Goal: Task Accomplishment & Management: Manage account settings

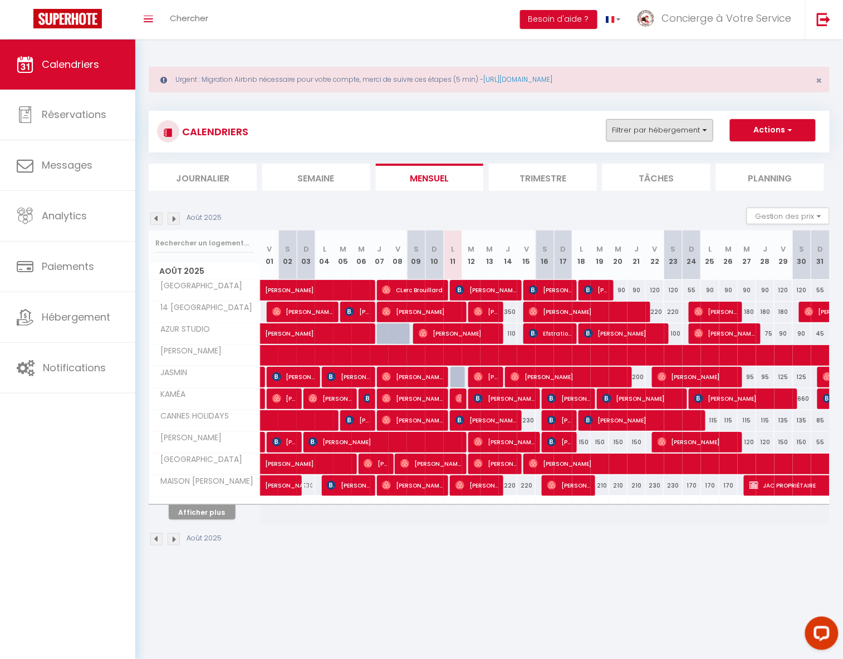
click at [657, 129] on button "Filtrer par hébergement" at bounding box center [659, 130] width 107 height 22
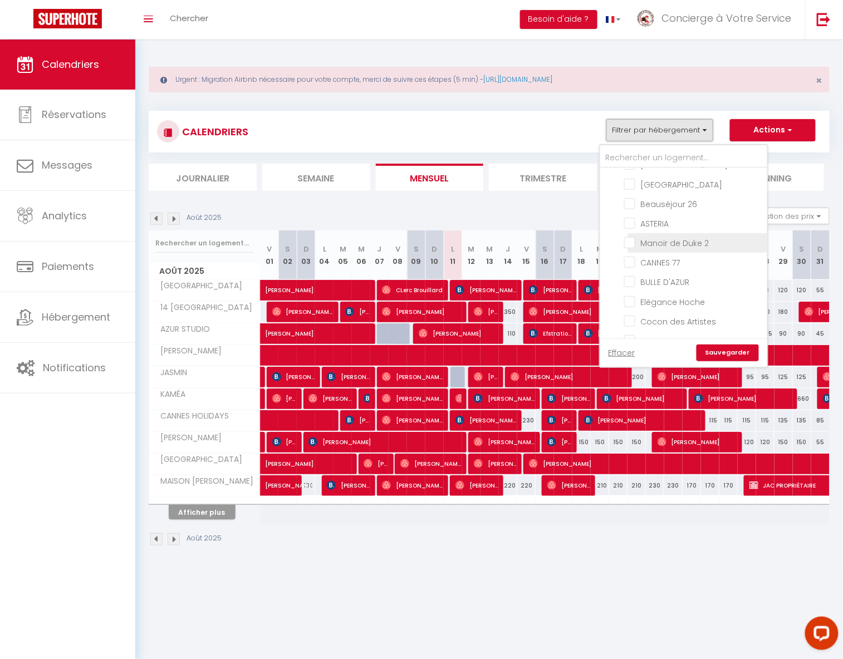
scroll to position [880, 0]
click at [635, 163] on input "text" at bounding box center [683, 158] width 167 height 20
type input "d"
checkbox input "false"
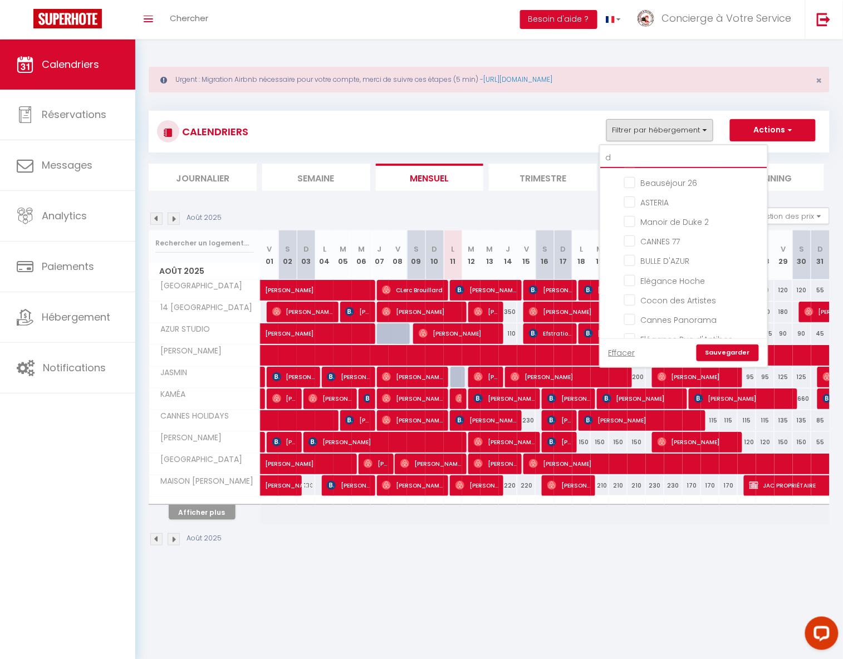
checkbox input "false"
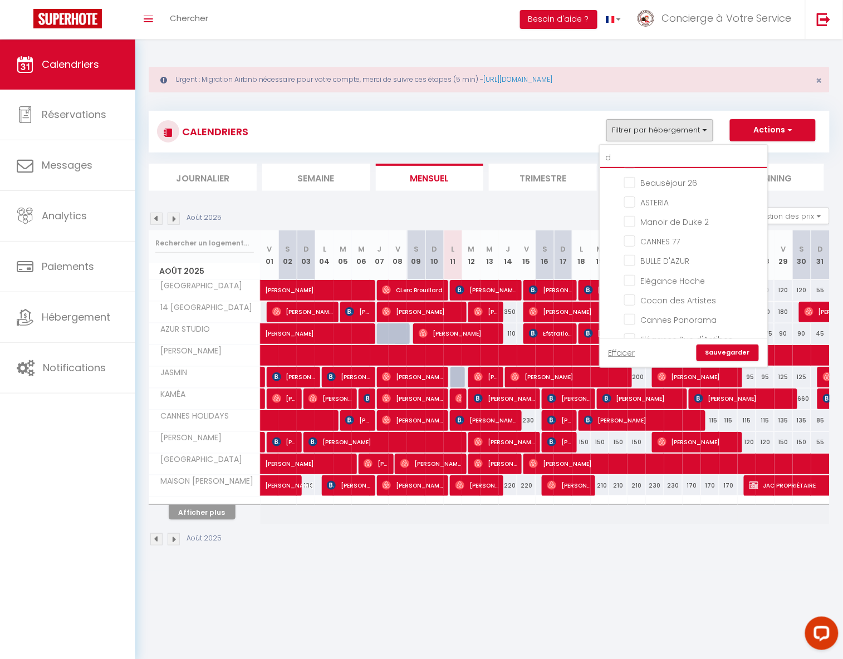
checkbox input "false"
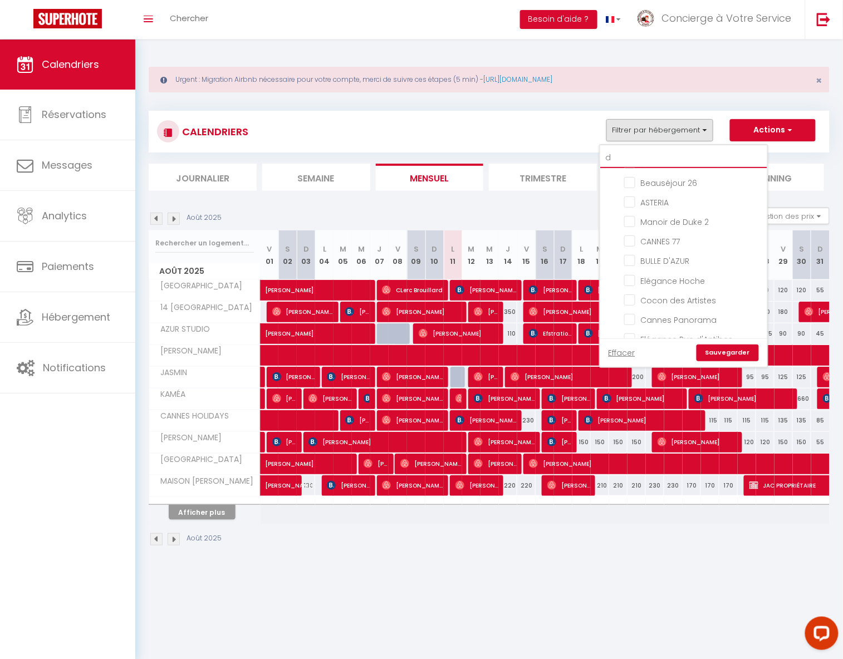
checkbox input "false"
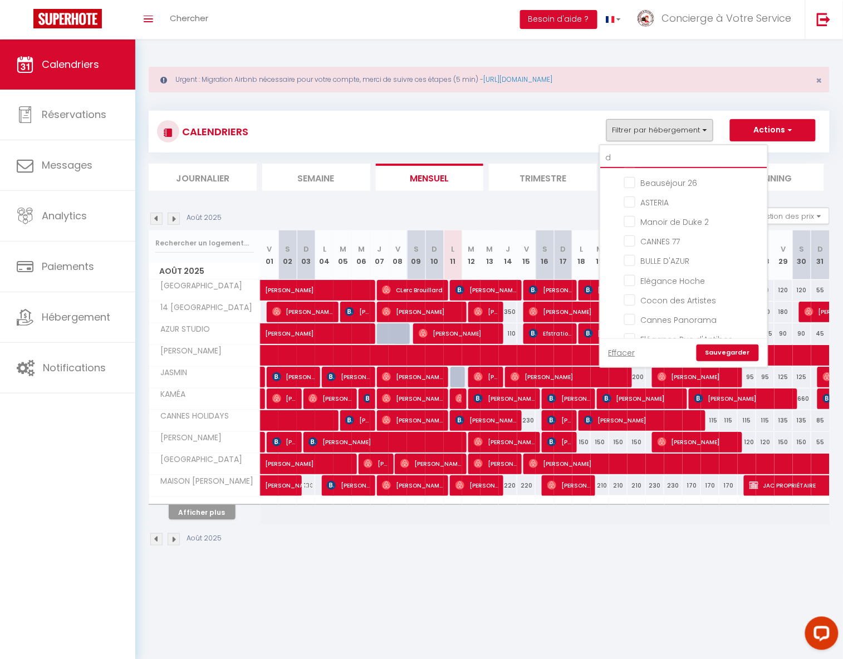
checkbox input "false"
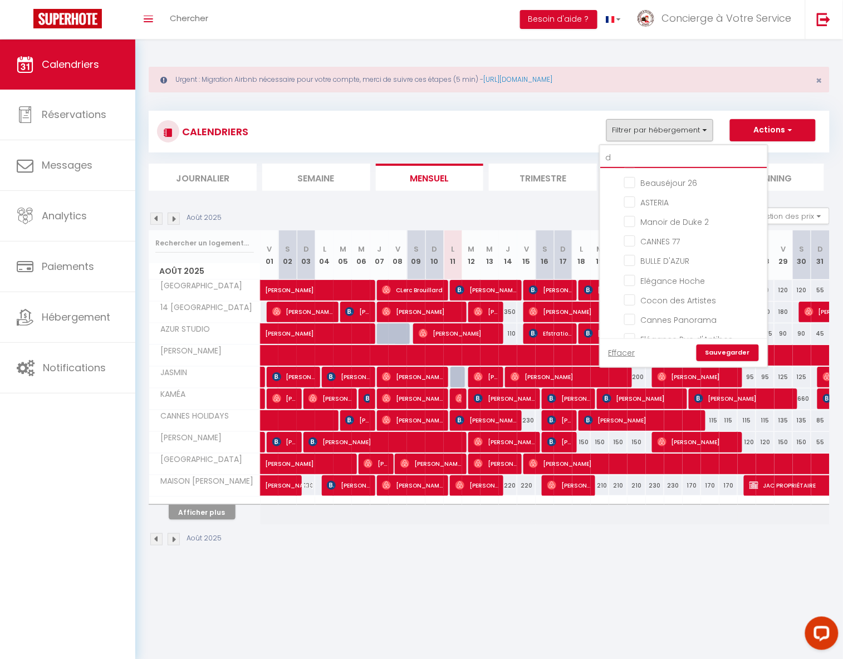
checkbox input "false"
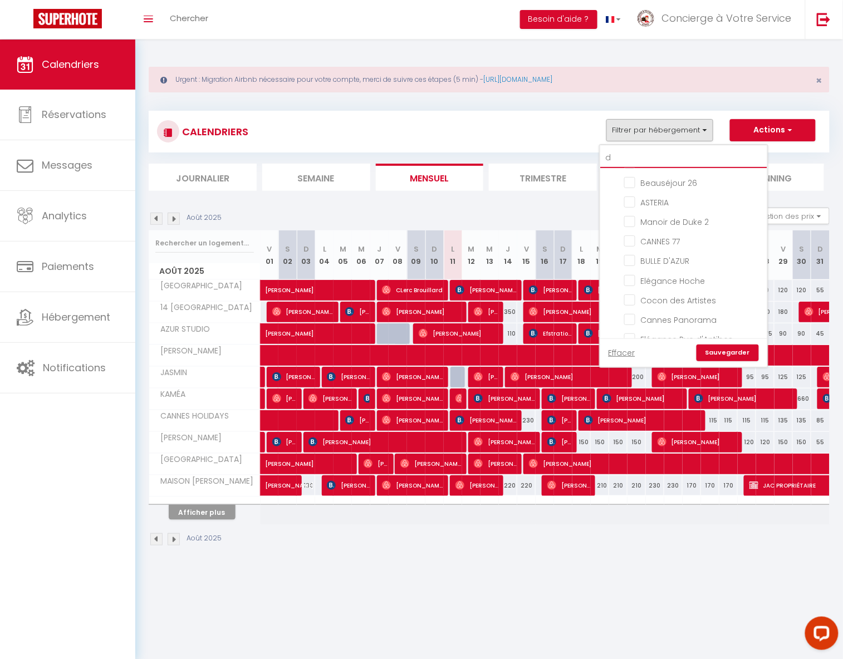
checkbox input "false"
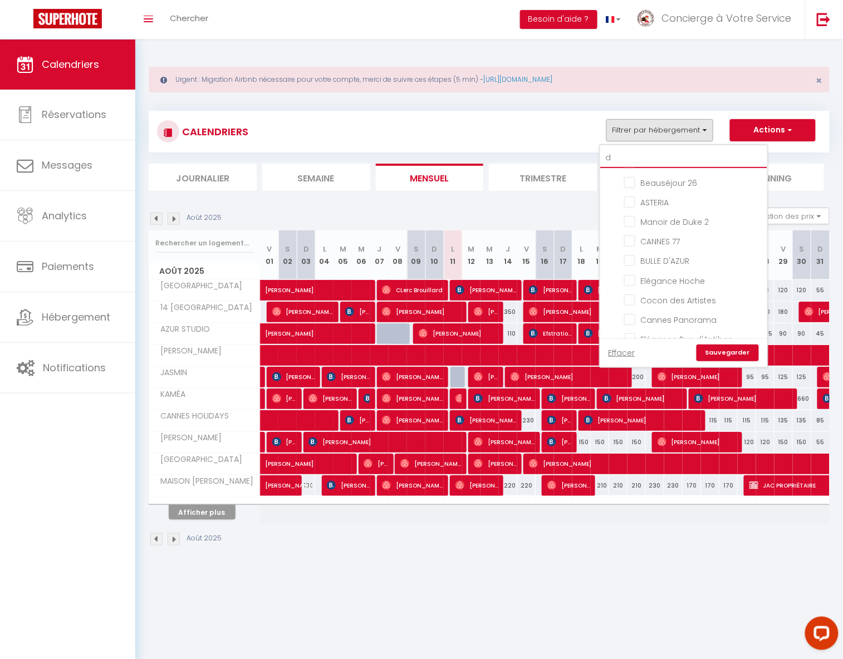
checkbox input "false"
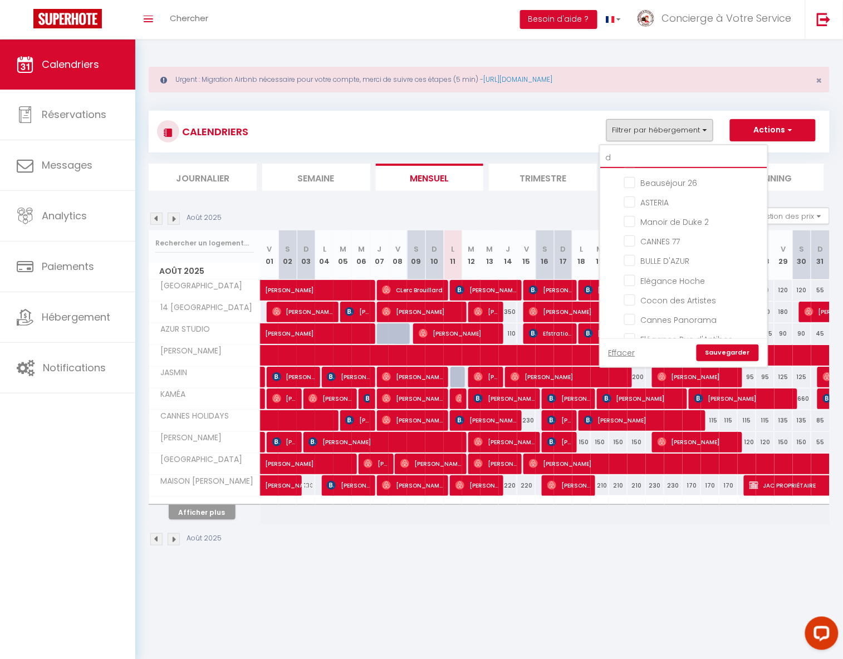
checkbox input "false"
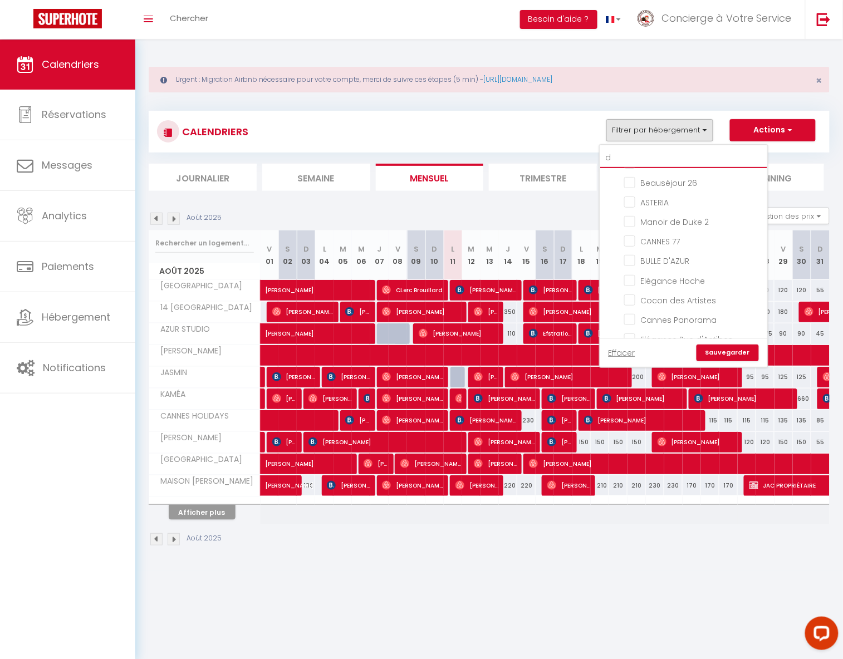
checkbox input "false"
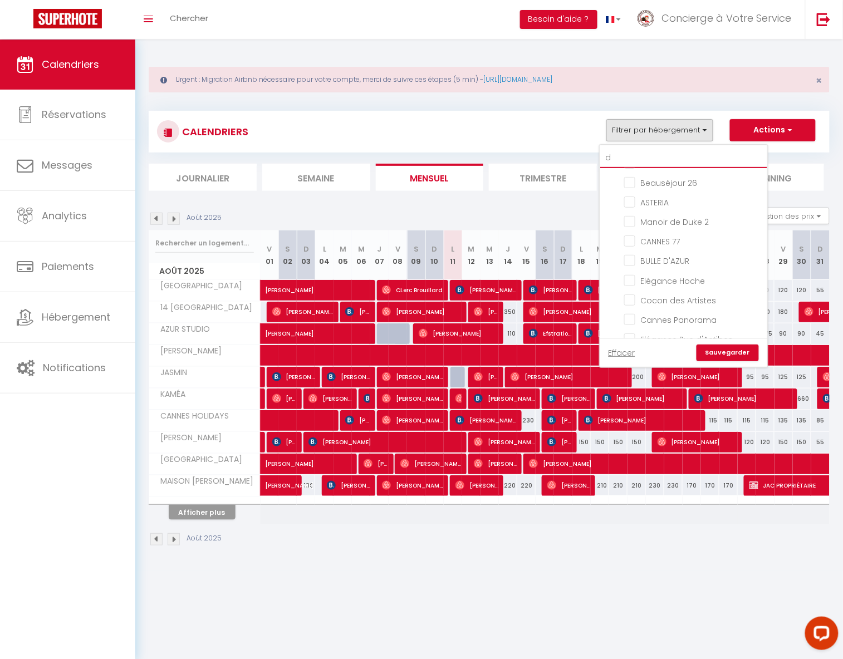
checkbox input "false"
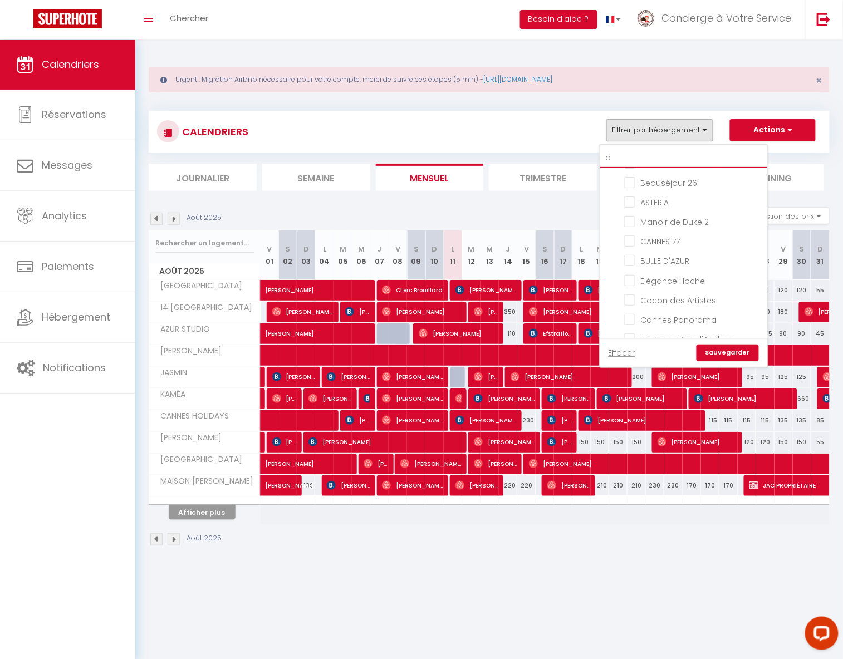
checkbox input "false"
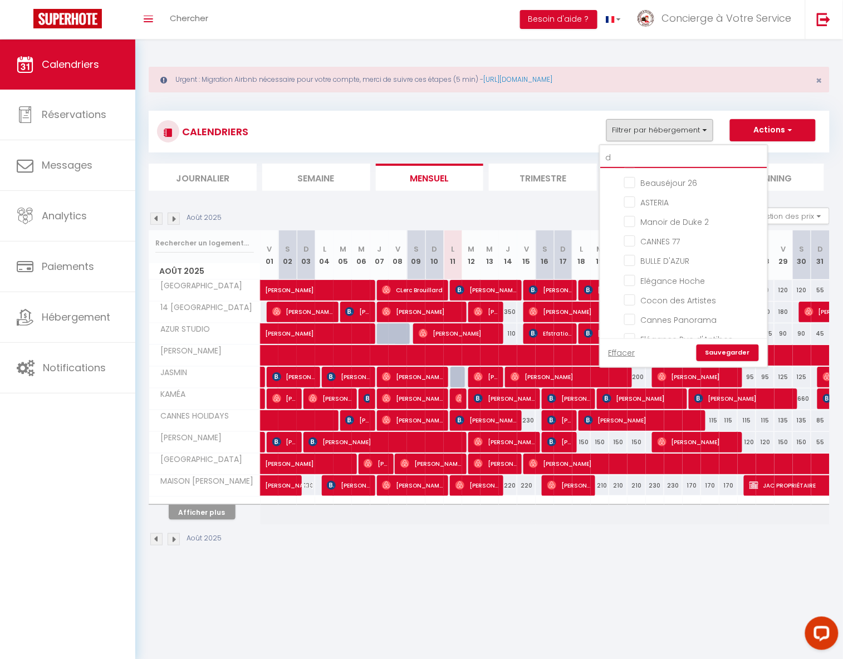
checkbox input "false"
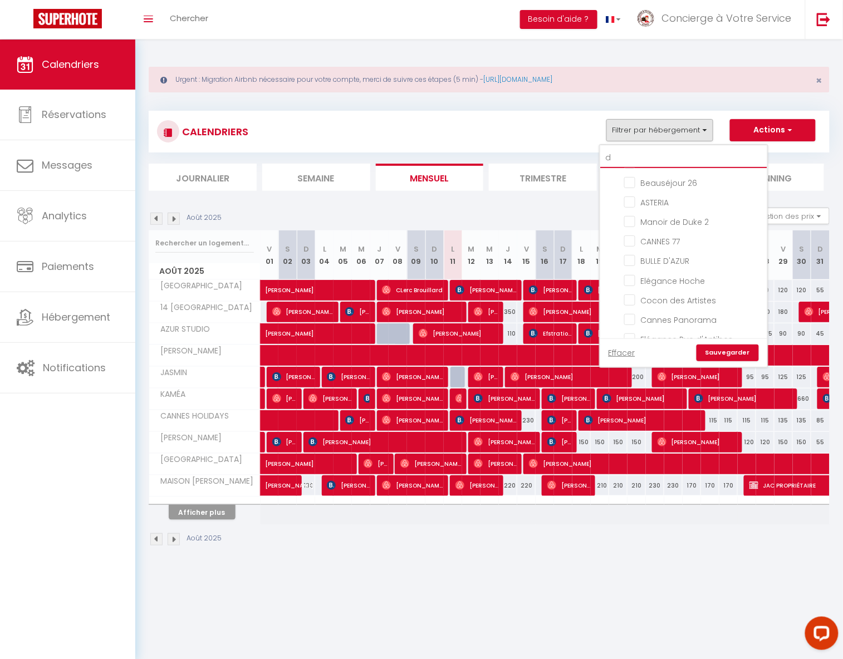
checkbox input "false"
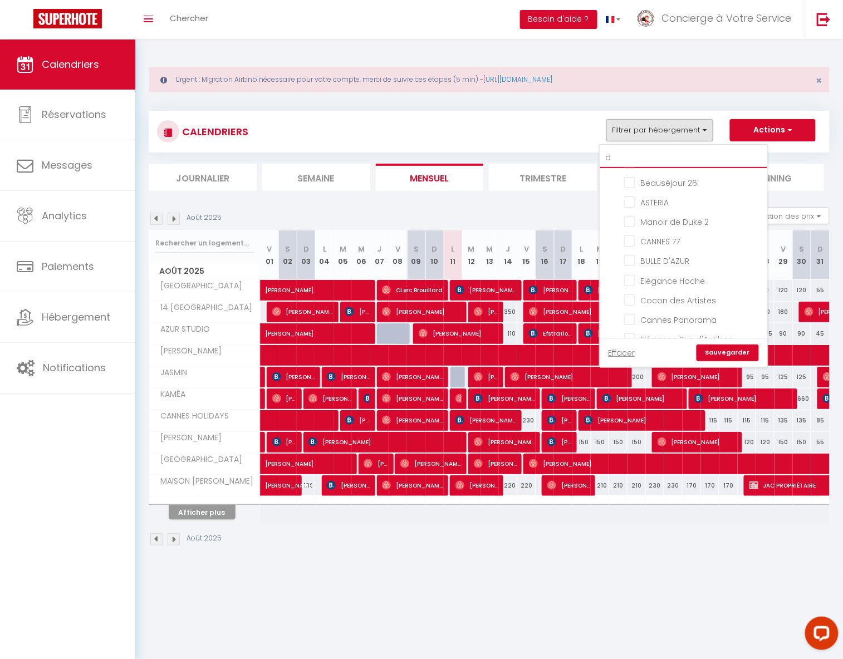
checkbox input "false"
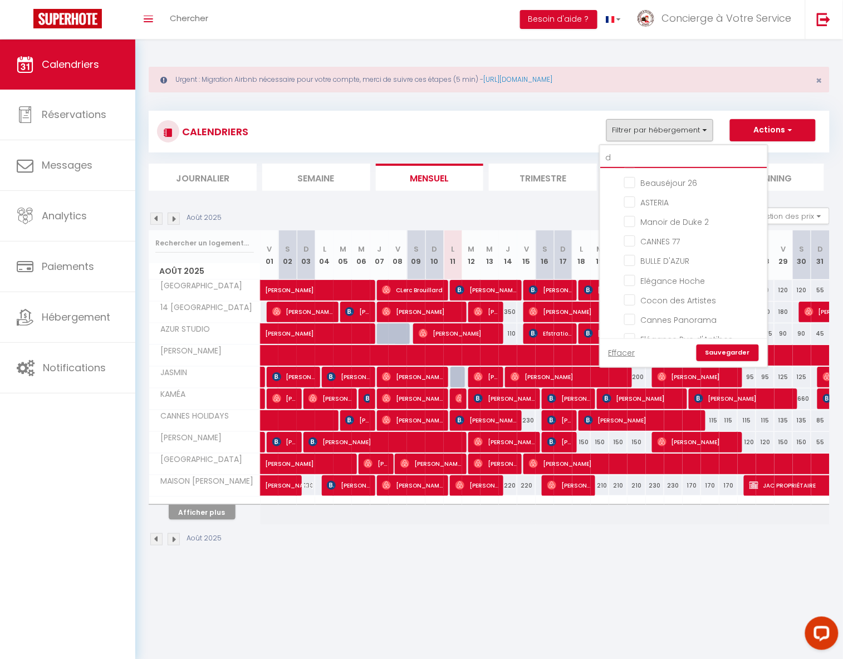
checkbox input "false"
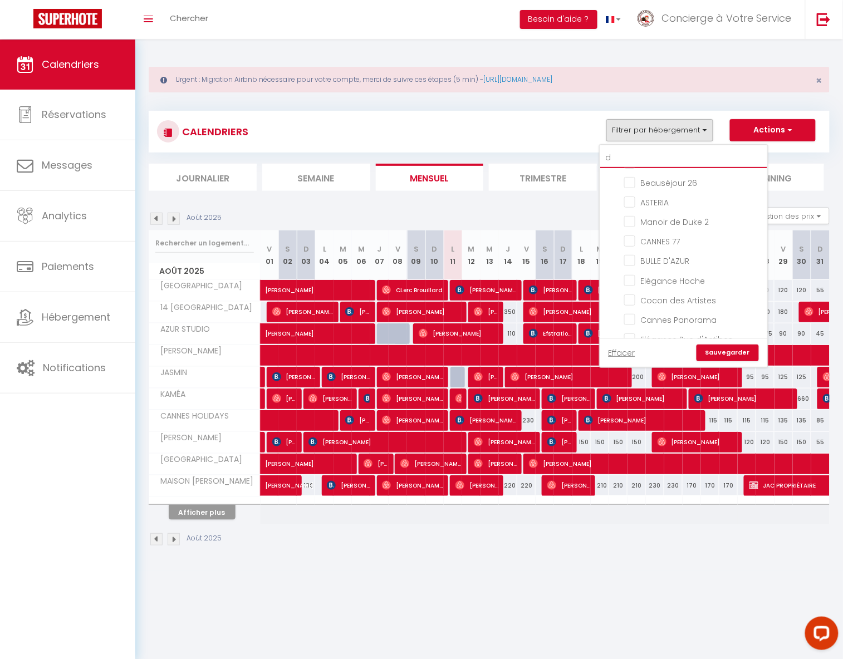
checkbox input "false"
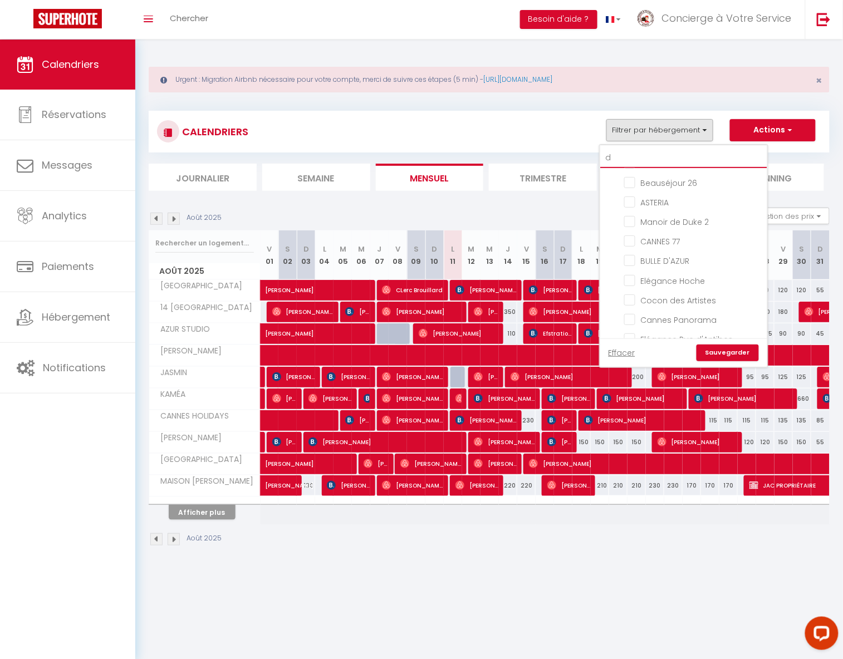
checkbox input "false"
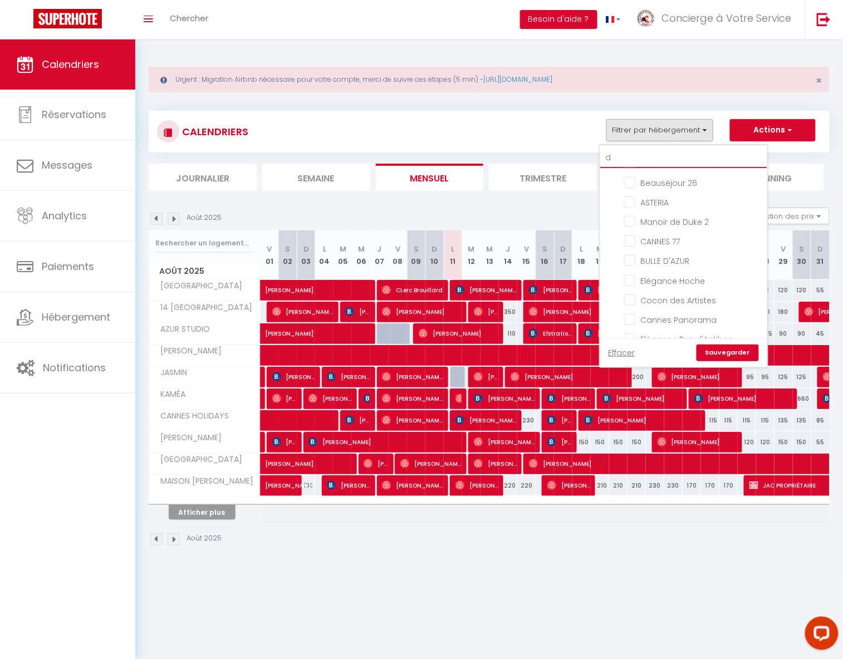
checkbox input "false"
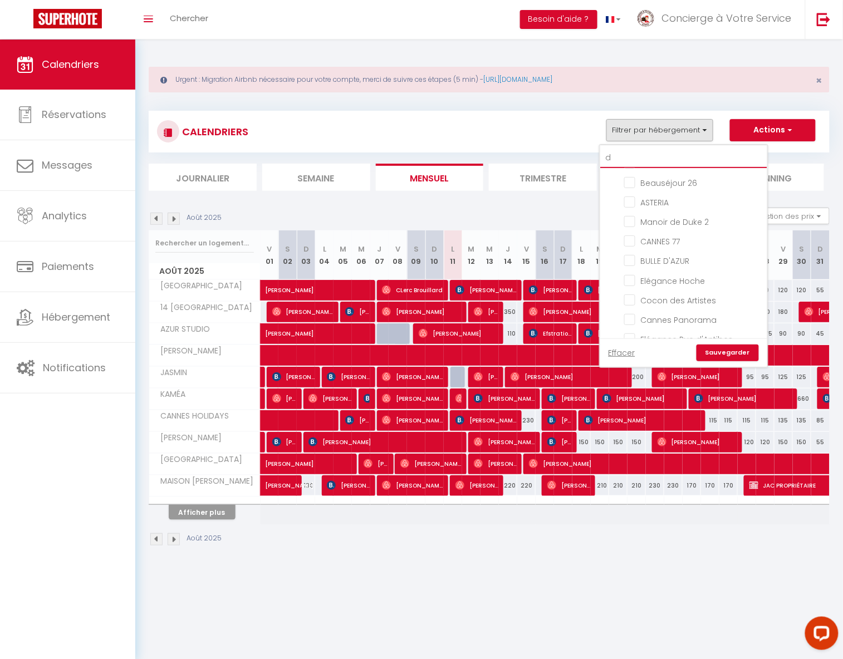
checkbox input "false"
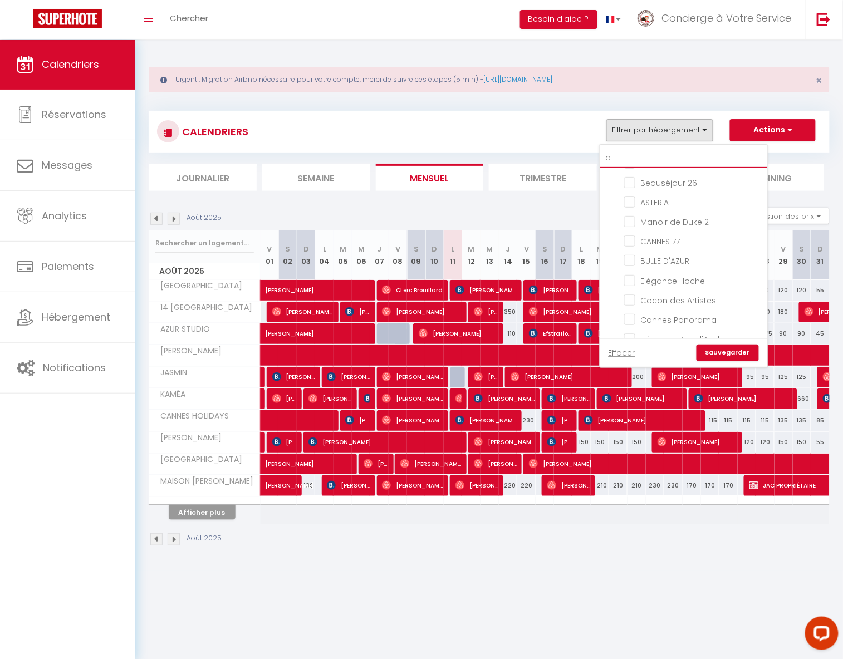
checkbox input "false"
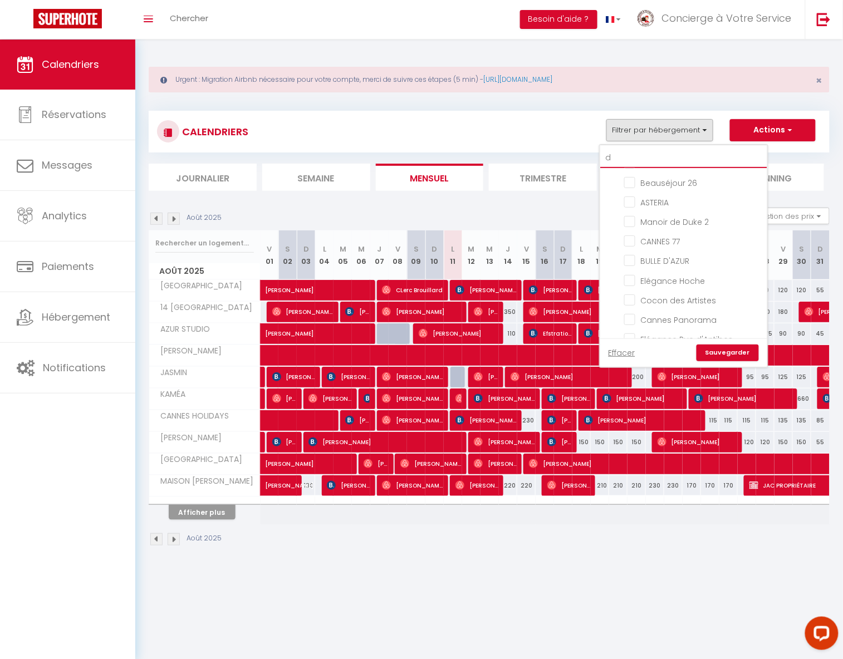
checkbox input "false"
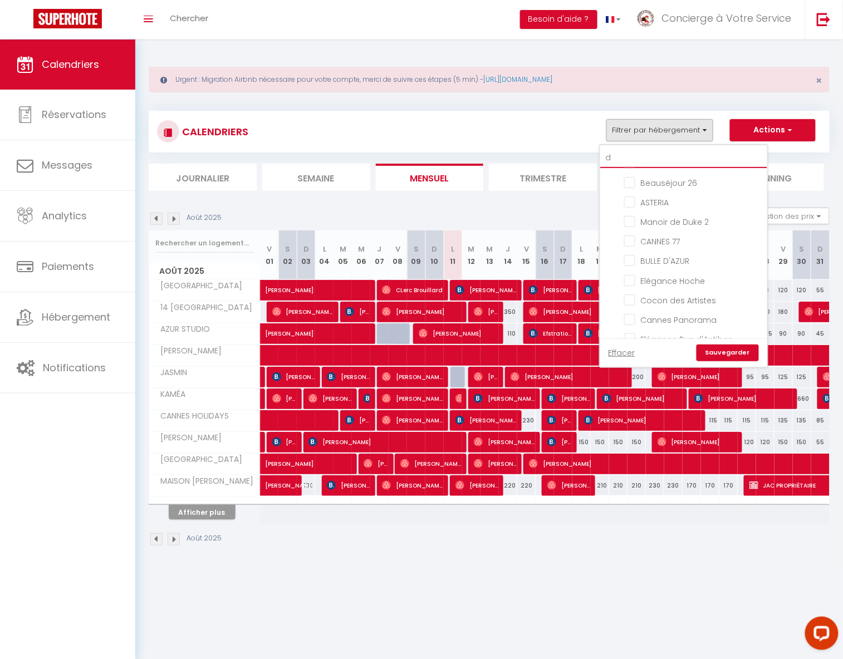
checkbox input "false"
type input "du"
checkbox input "false"
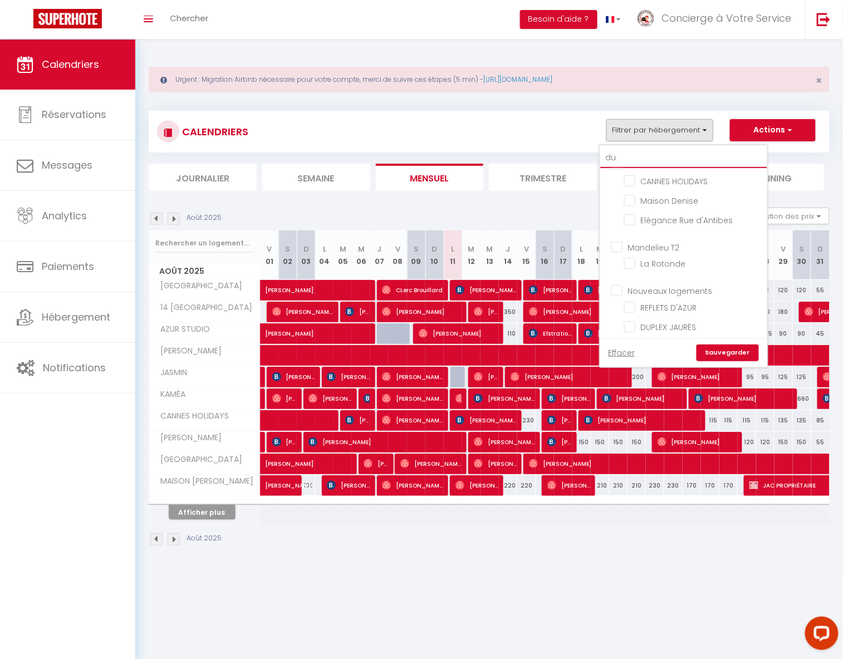
checkbox input "false"
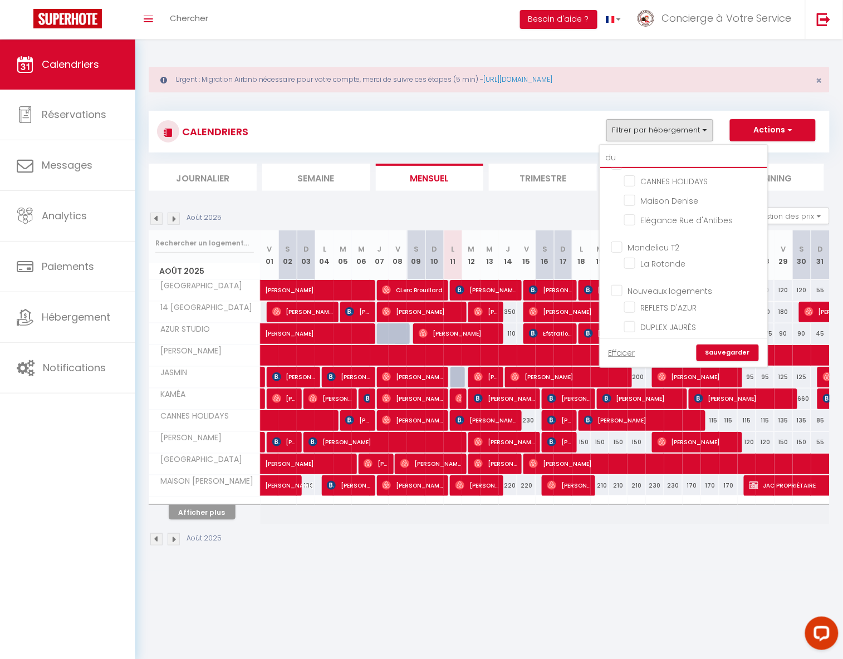
checkbox input "false"
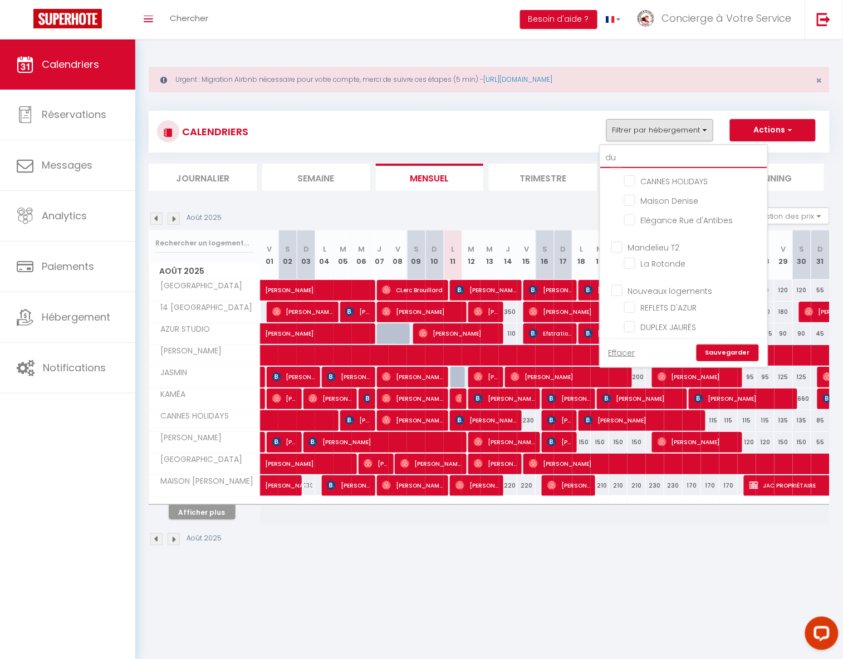
checkbox input "false"
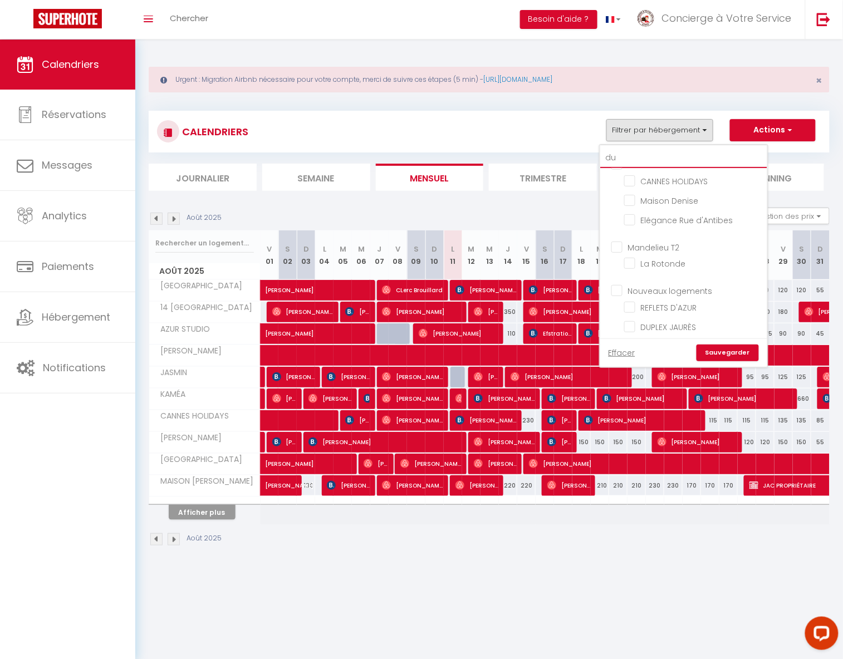
checkbox input "false"
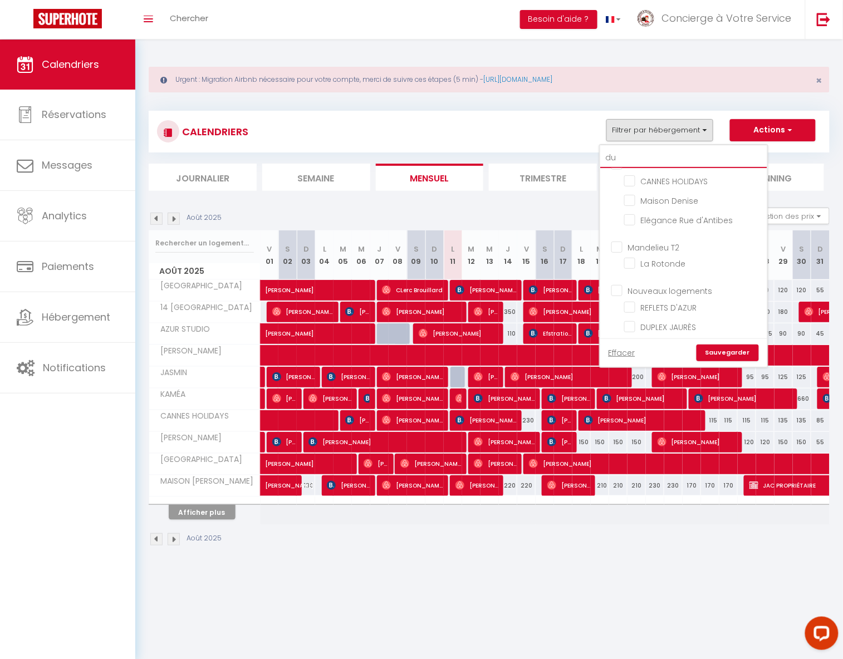
checkbox input "false"
type input "duk"
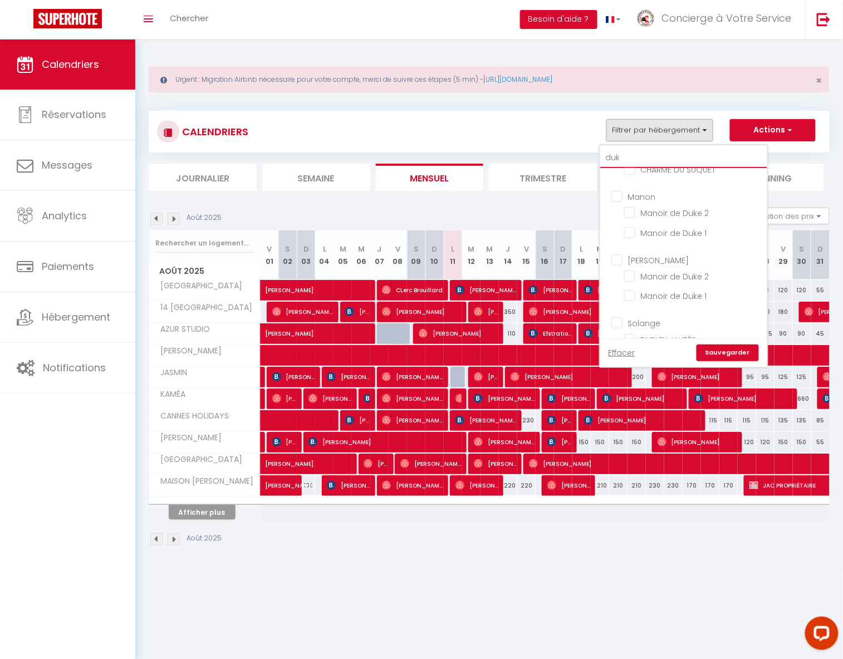
checkbox input "false"
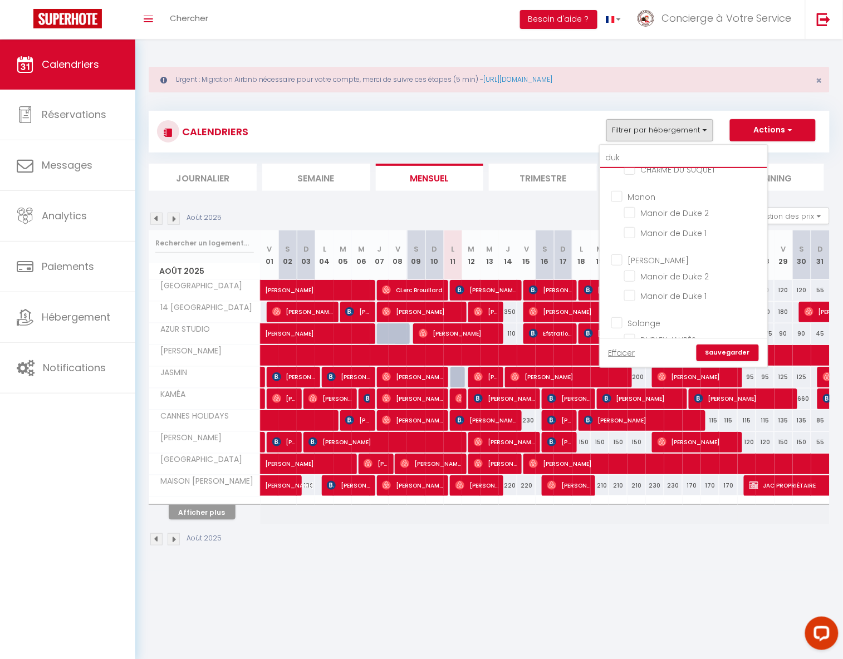
checkbox input "false"
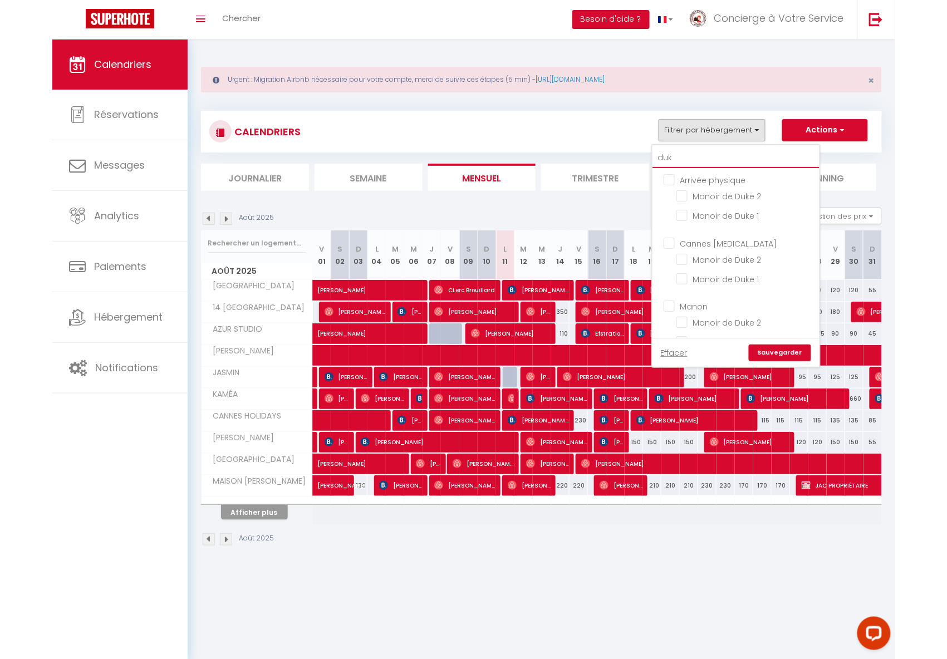
scroll to position [0, 0]
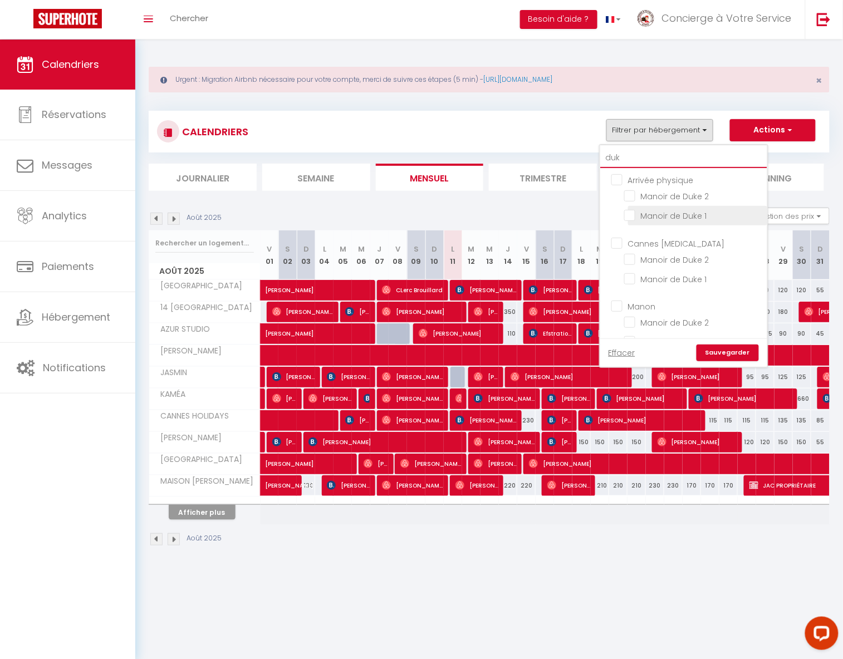
type input "duk"
click at [631, 216] on input "Manoir de Duke 1" at bounding box center [693, 214] width 139 height 11
checkbox input "true"
checkbox input "false"
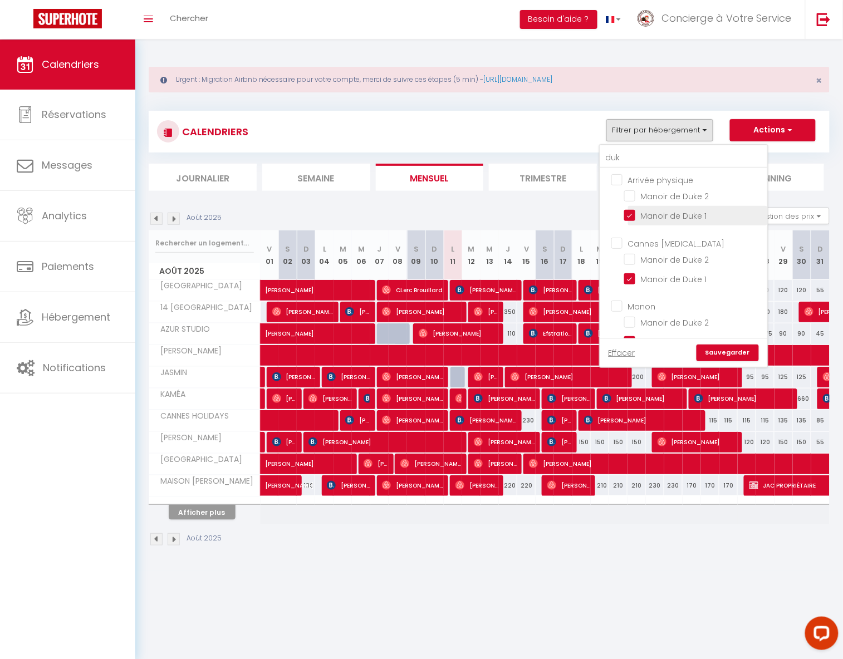
checkbox input "true"
checkbox input "false"
checkbox input "true"
checkbox input "false"
checkbox input "true"
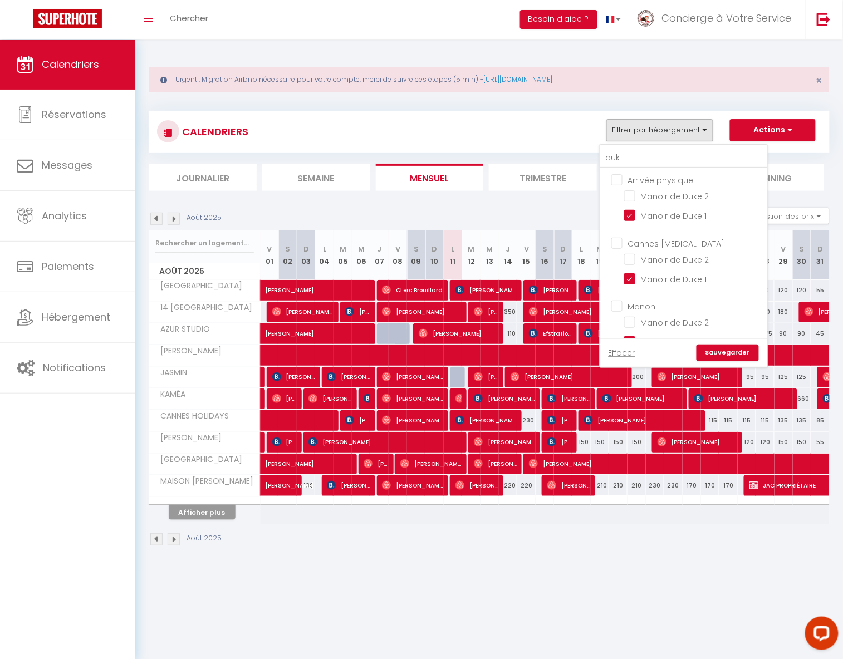
click at [711, 355] on link "Sauvegarder" at bounding box center [727, 353] width 62 height 17
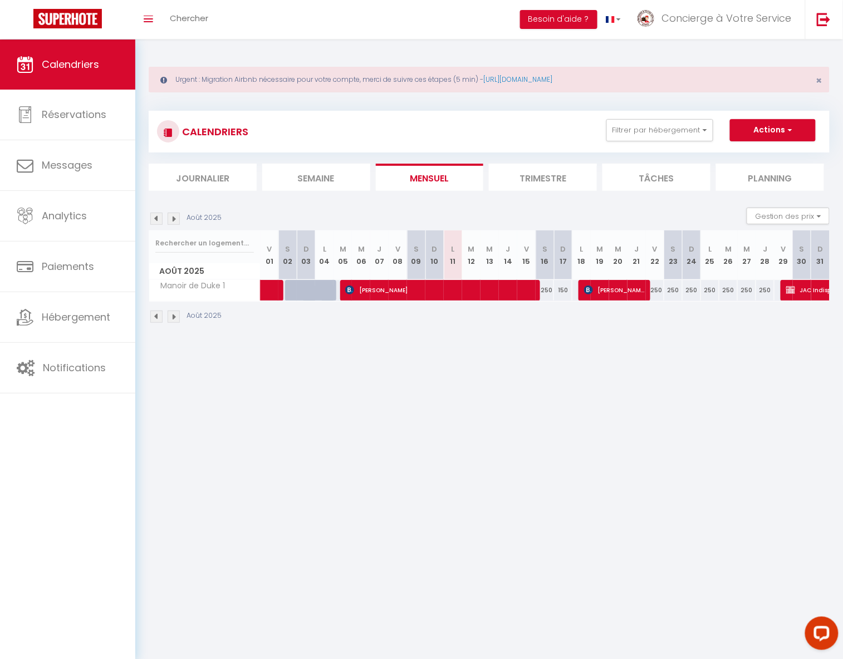
click at [158, 219] on img at bounding box center [156, 219] width 12 height 12
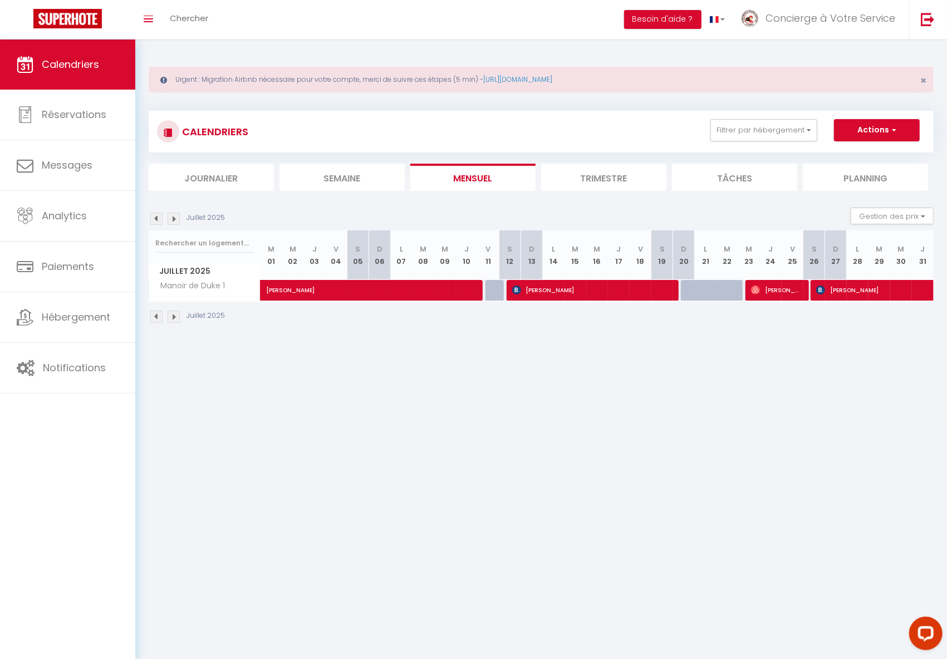
click at [767, 288] on span "[PERSON_NAME]" at bounding box center [776, 289] width 51 height 21
select select "OK"
select select "0"
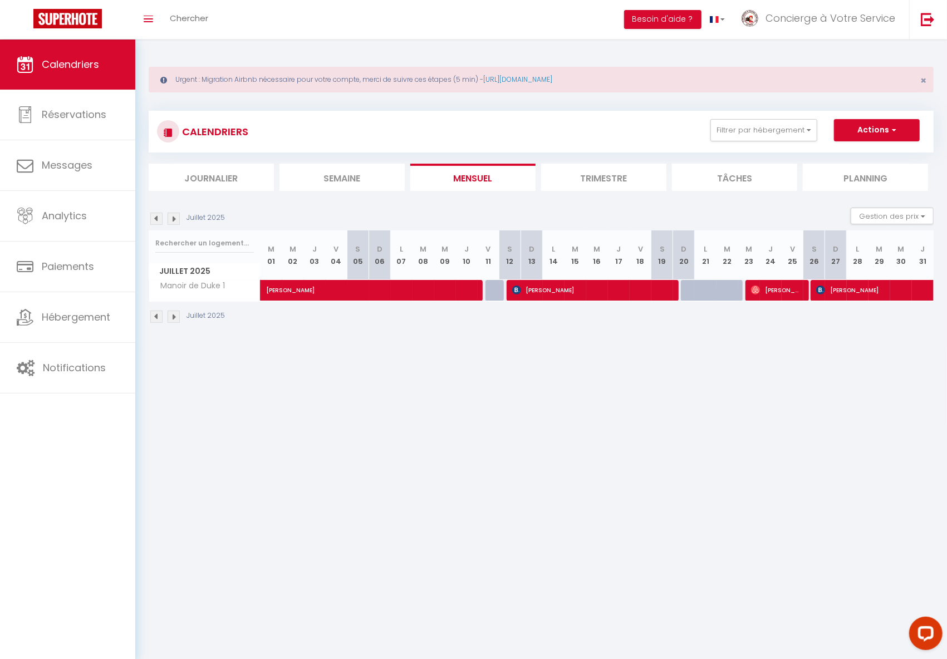
select select "1"
select select
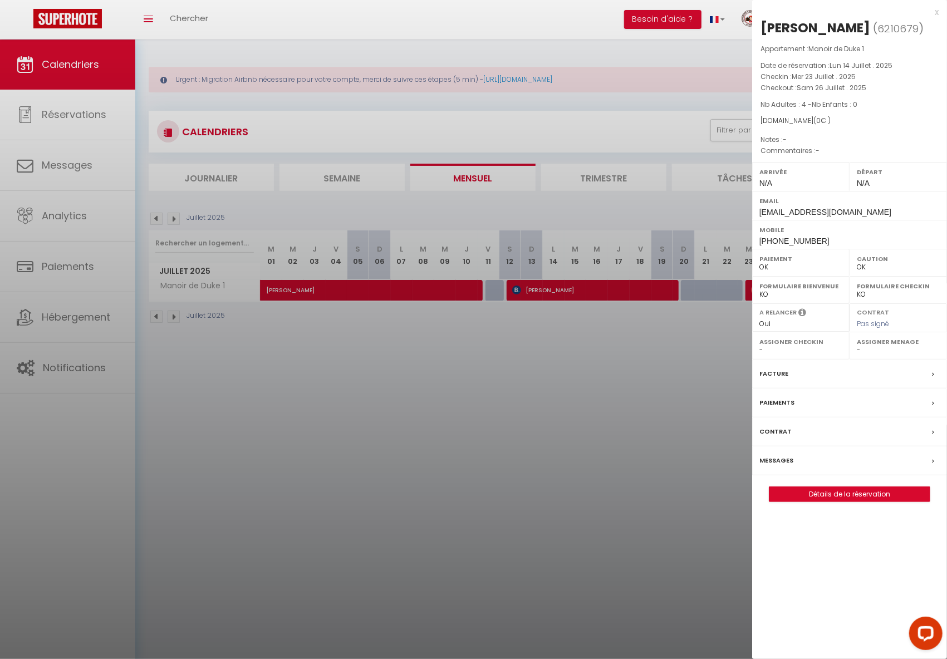
select select "9948"
click at [817, 494] on link "Détails de la réservation" at bounding box center [849, 494] width 160 height 14
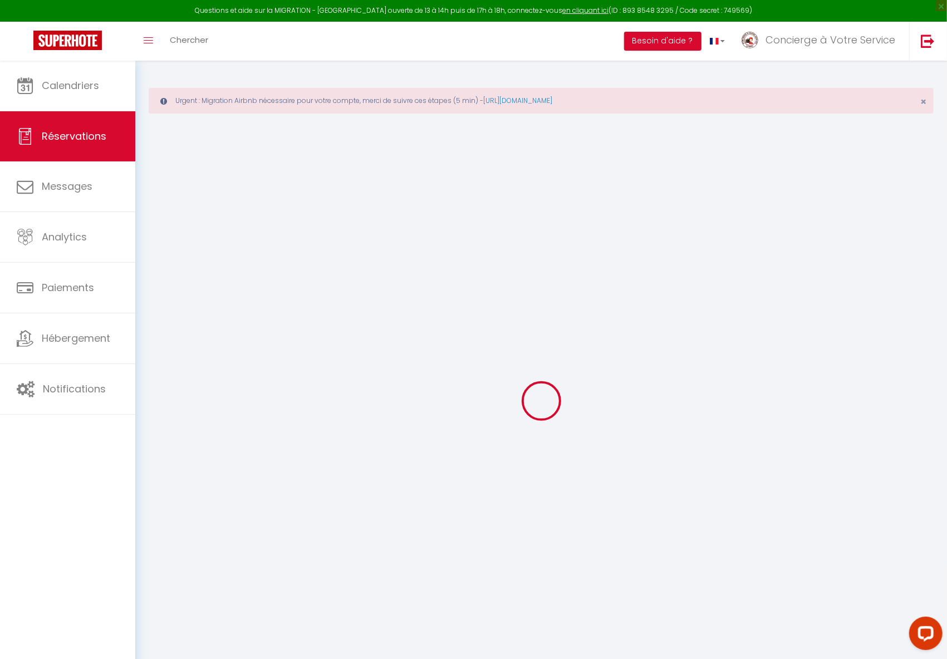
select select
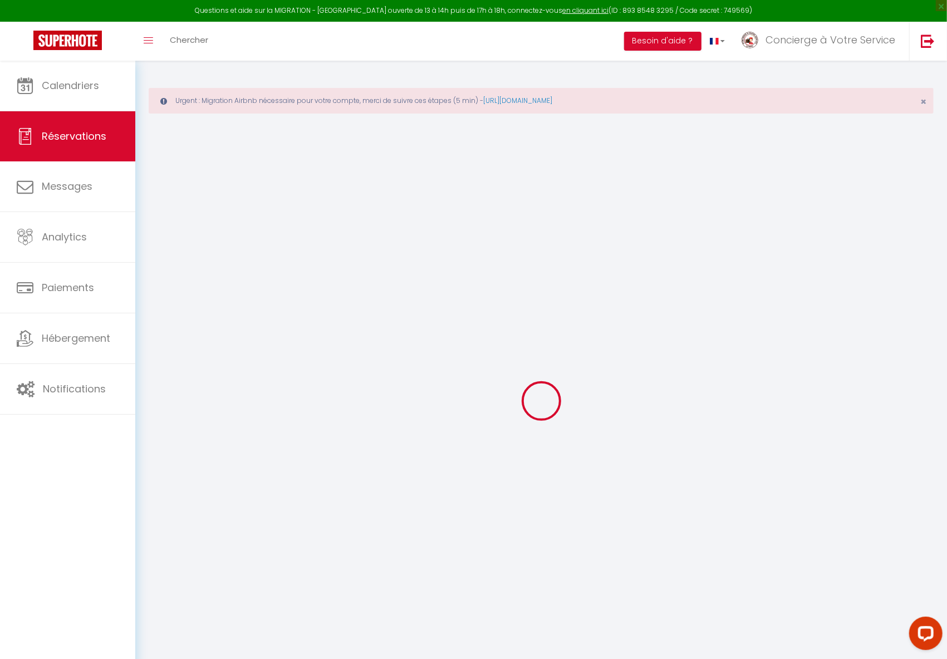
select select
checkbox input "false"
select select
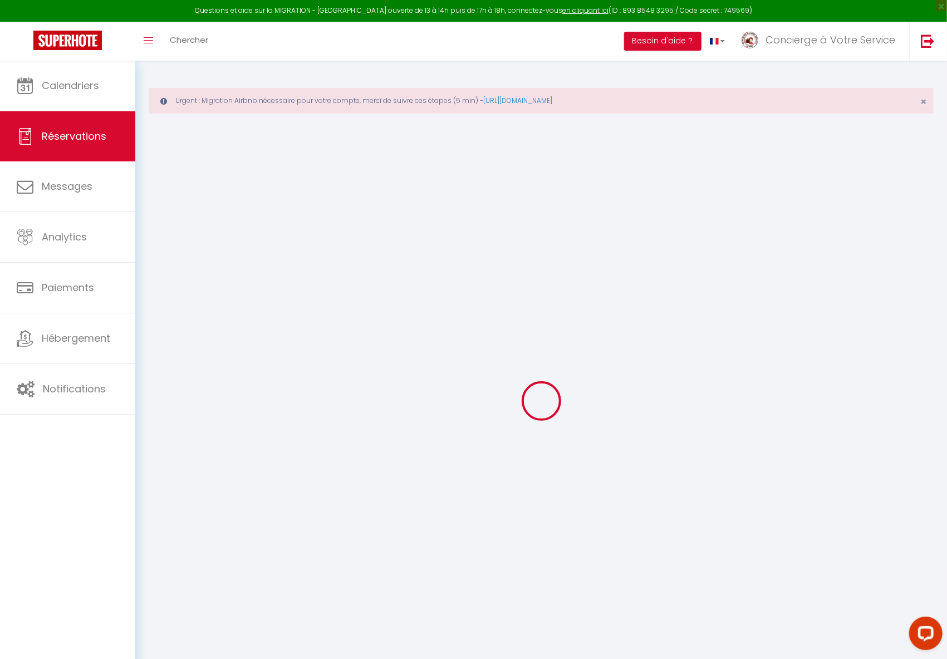
select select
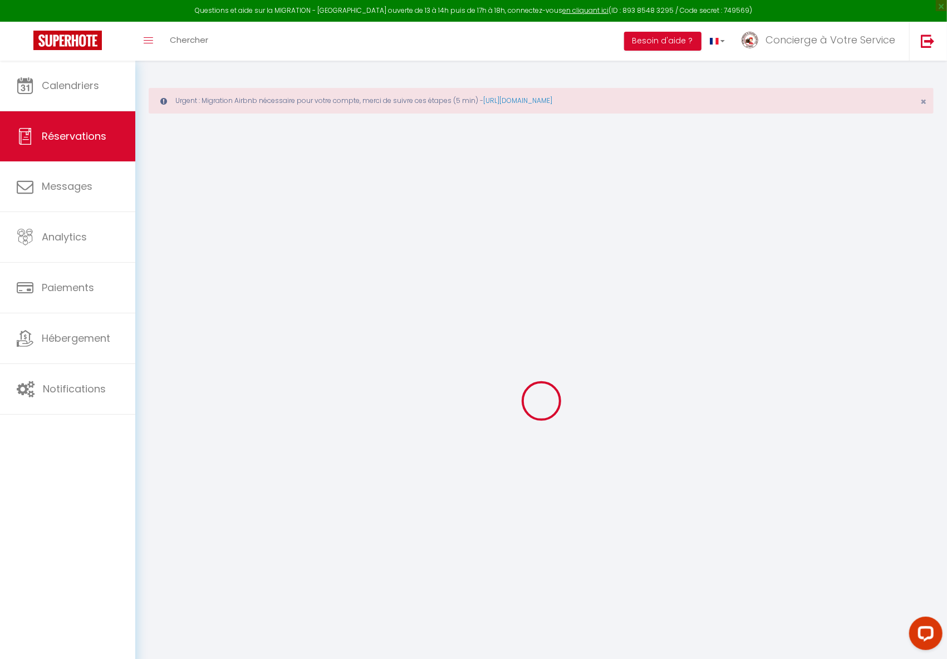
checkbox input "false"
type input "Rønnaug"
type input "[PERSON_NAME]"
type input "[EMAIL_ADDRESS][DOMAIN_NAME]"
type input "[PHONE_NUMBER]"
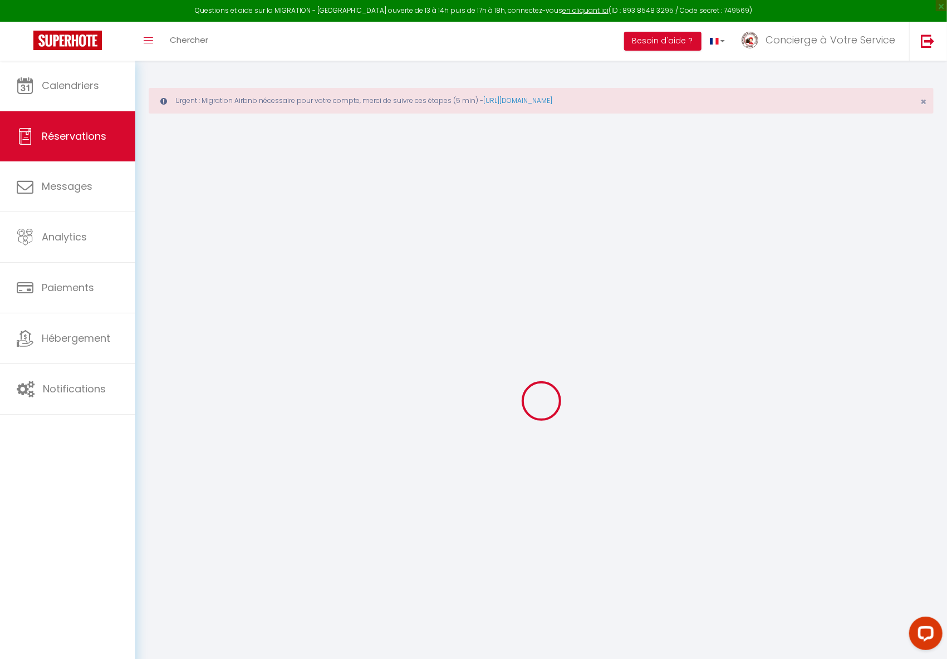
type input "N"
select select "LB"
type input "0"
select select "40709"
select select "1"
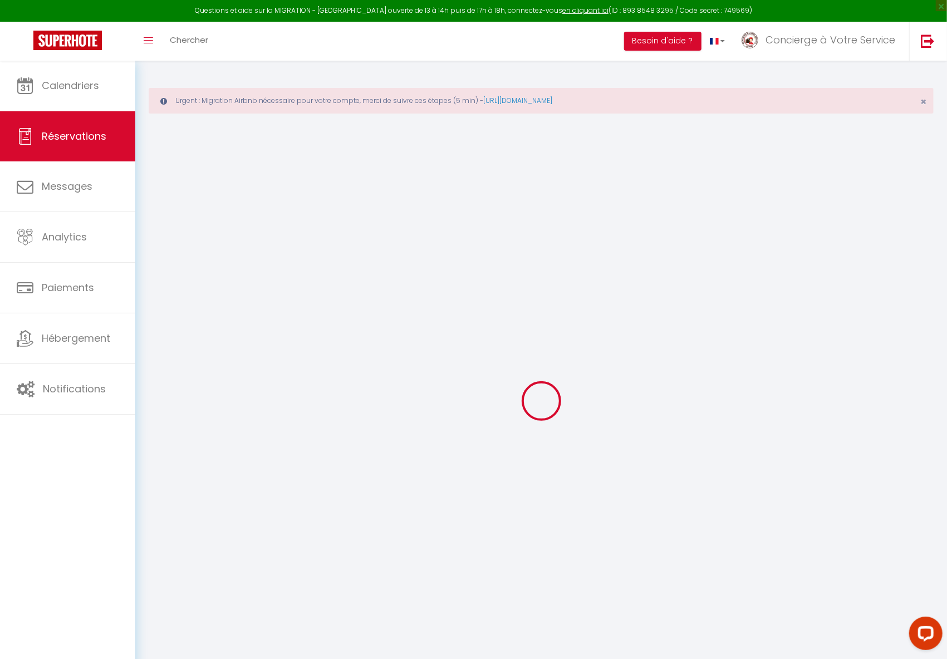
select select
type input "4"
select select "12"
select select
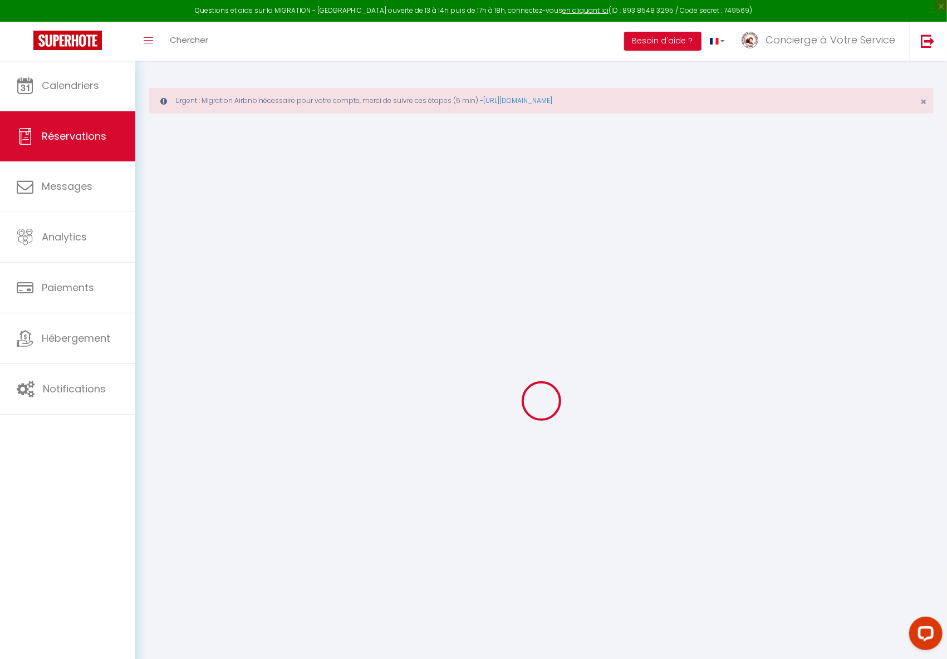
checkbox input "false"
type input "0"
select select "1"
type input "0"
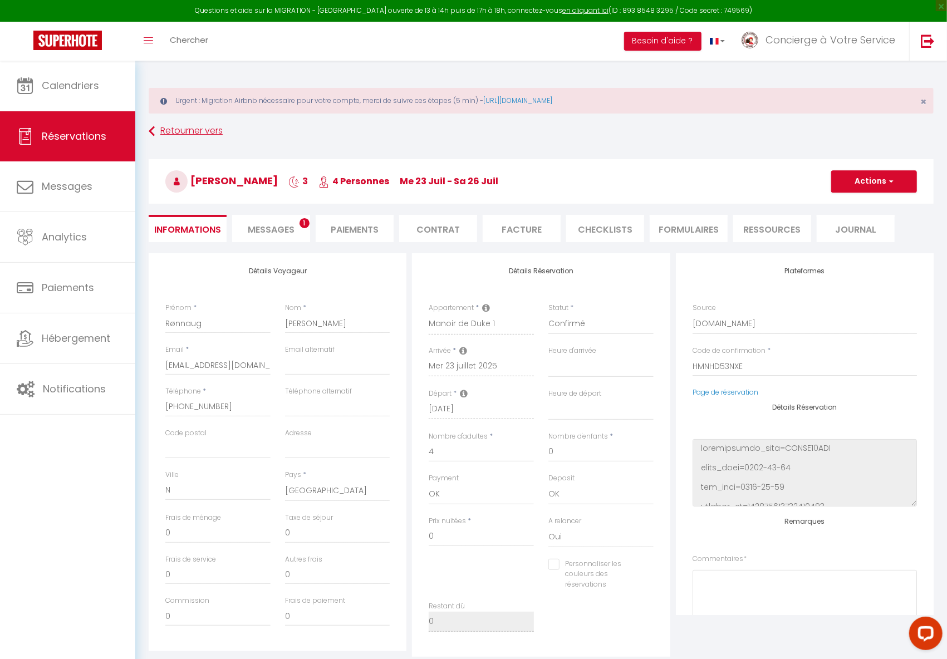
click at [188, 136] on link "Retourner vers" at bounding box center [541, 131] width 785 height 20
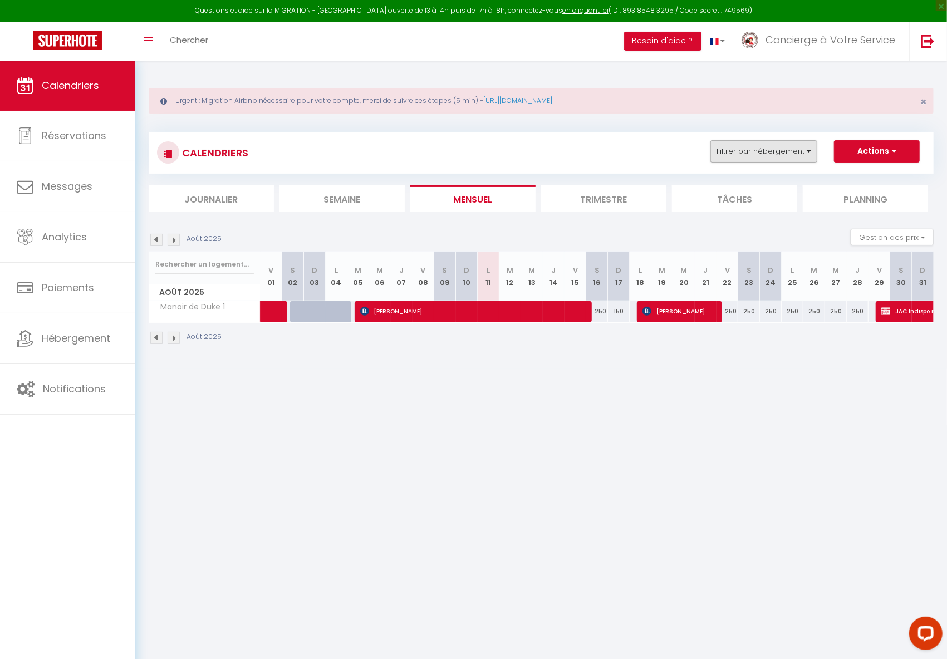
click at [767, 147] on button "Filtrer par hébergement" at bounding box center [763, 151] width 107 height 22
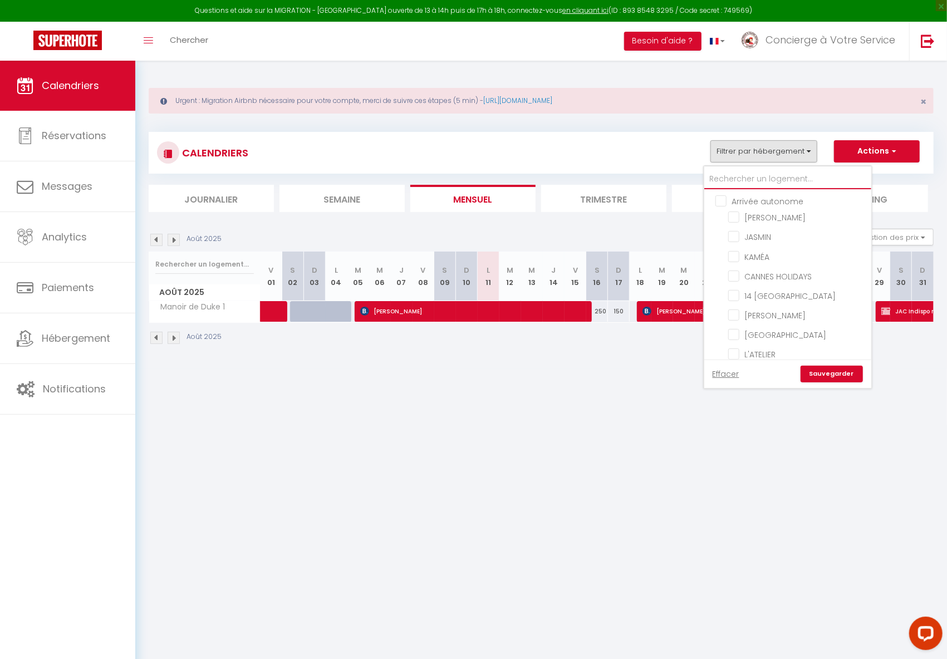
click at [744, 185] on input "text" at bounding box center [787, 179] width 167 height 20
click at [737, 214] on input "MAISON [PERSON_NAME]" at bounding box center [797, 216] width 139 height 11
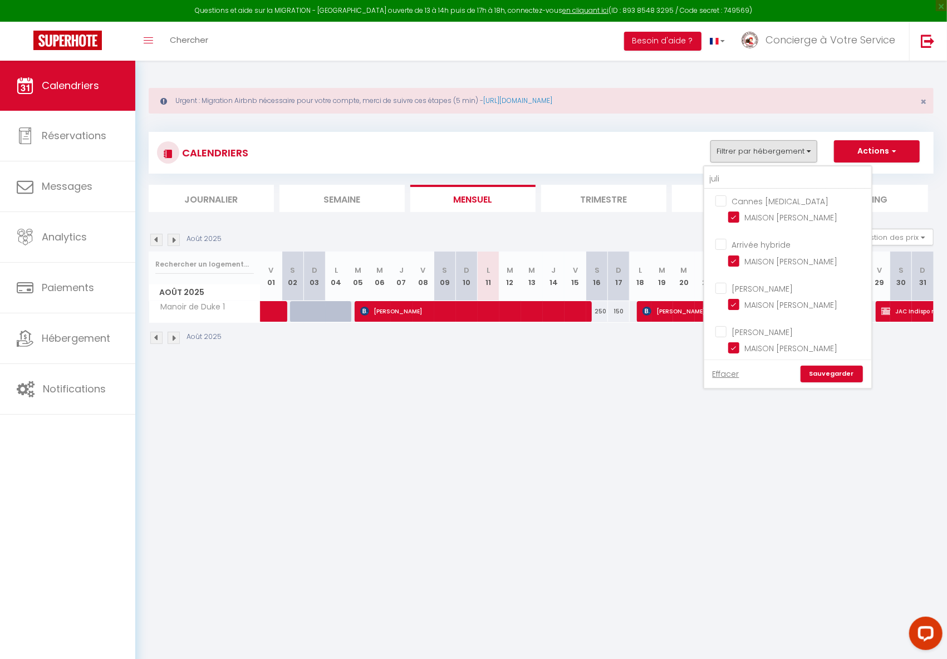
click at [833, 375] on link "Sauvegarder" at bounding box center [831, 374] width 62 height 17
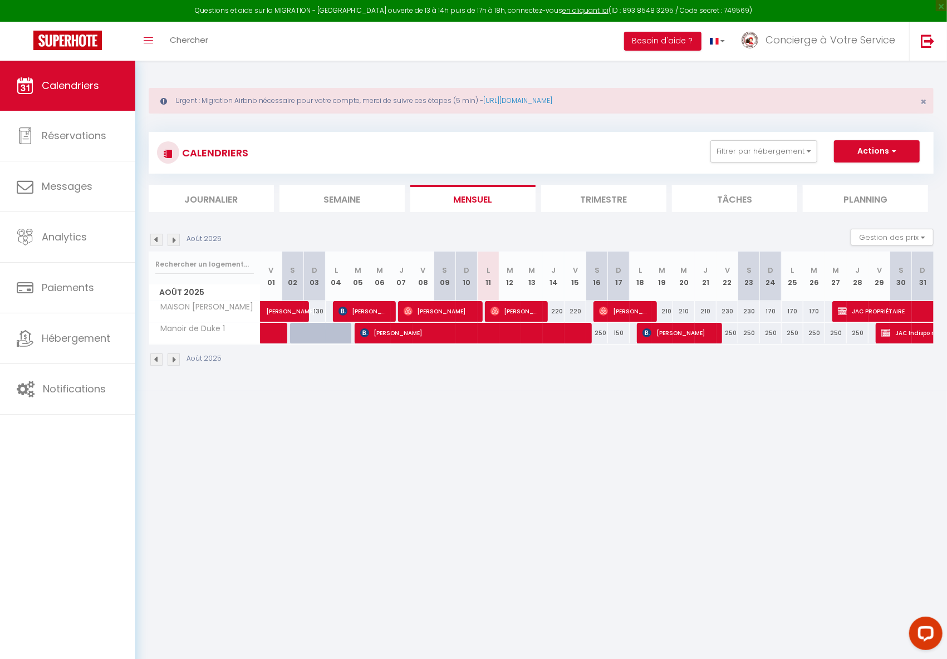
click at [159, 238] on img at bounding box center [156, 240] width 12 height 12
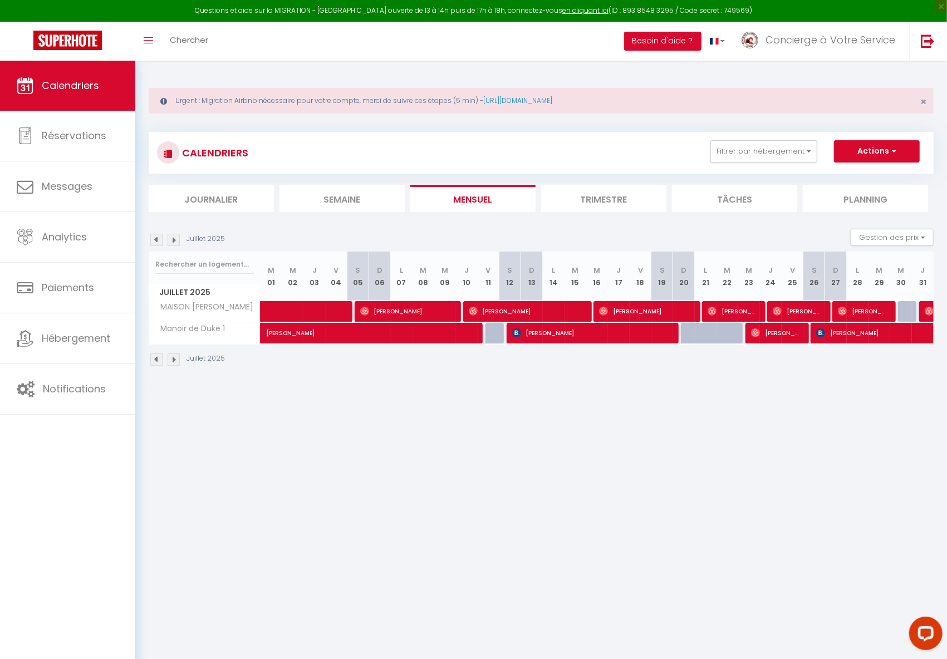
click at [862, 308] on span "[PERSON_NAME]" at bounding box center [863, 311] width 51 height 21
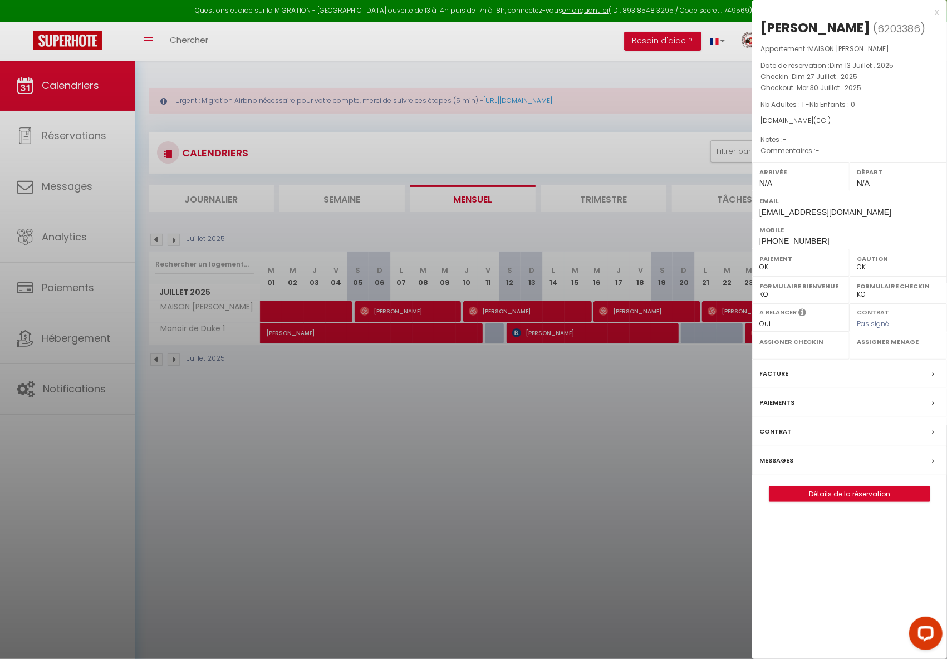
click at [825, 494] on link "Détails de la réservation" at bounding box center [849, 494] width 160 height 14
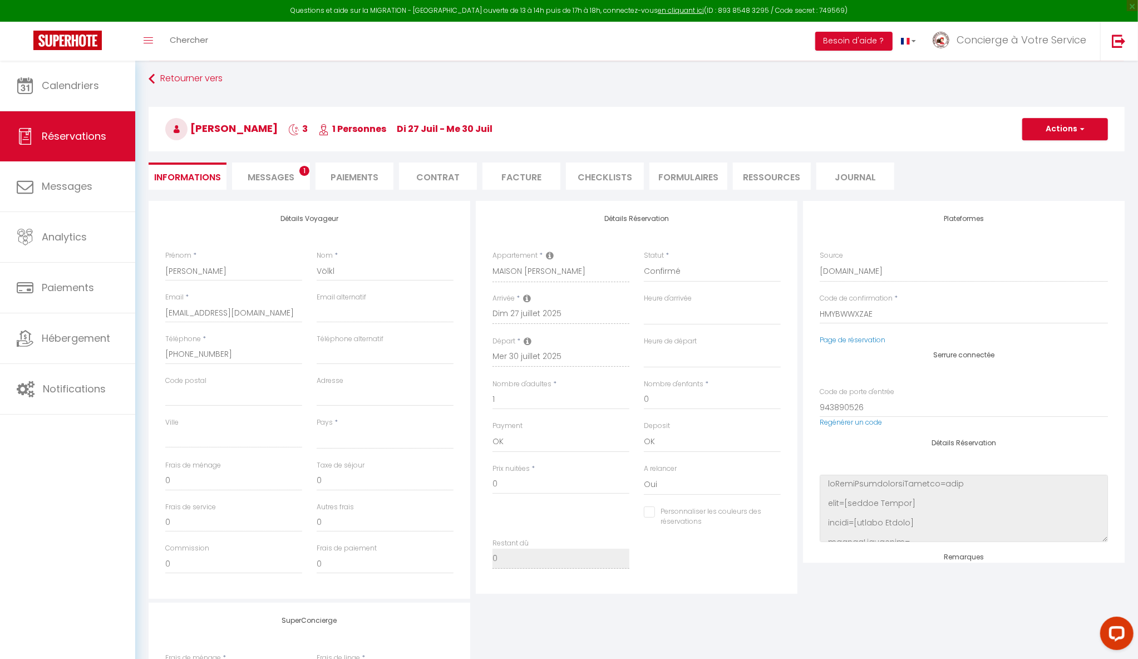
scroll to position [99, 0]
